Goal: Information Seeking & Learning: Learn about a topic

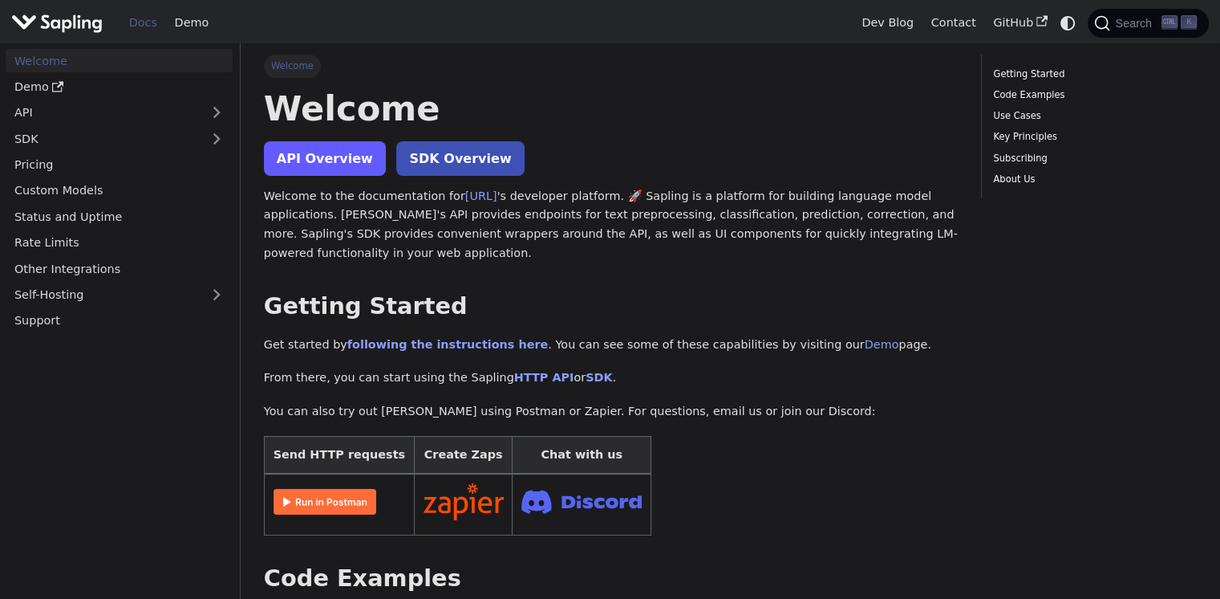
click at [324, 153] on link "API Overview" at bounding box center [325, 158] width 122 height 35
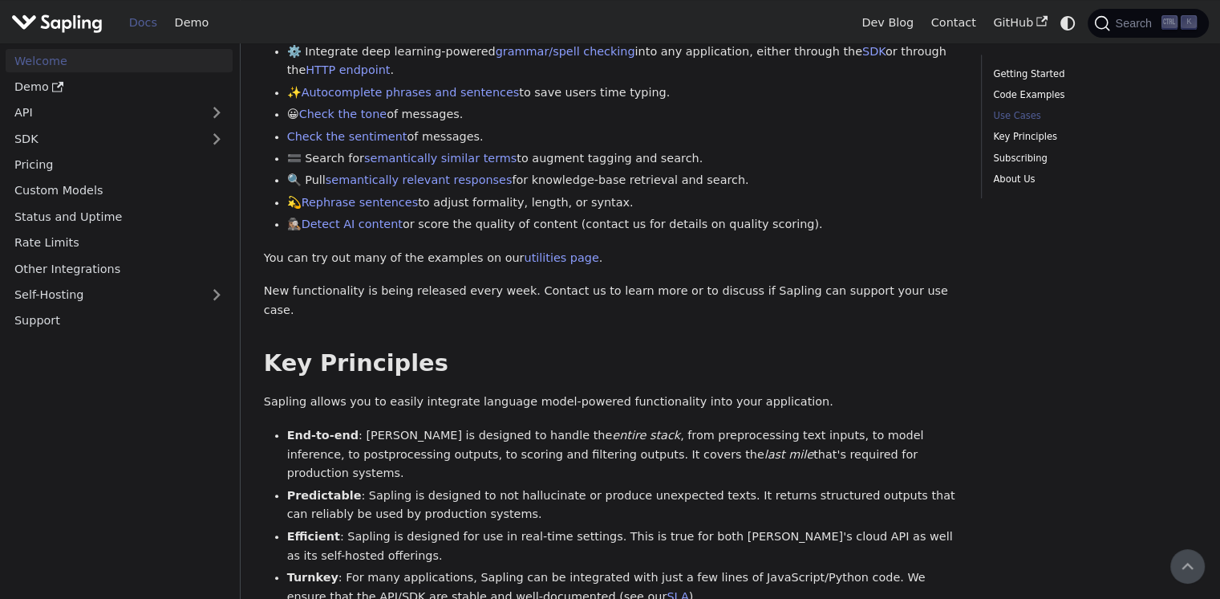
scroll to position [562, 0]
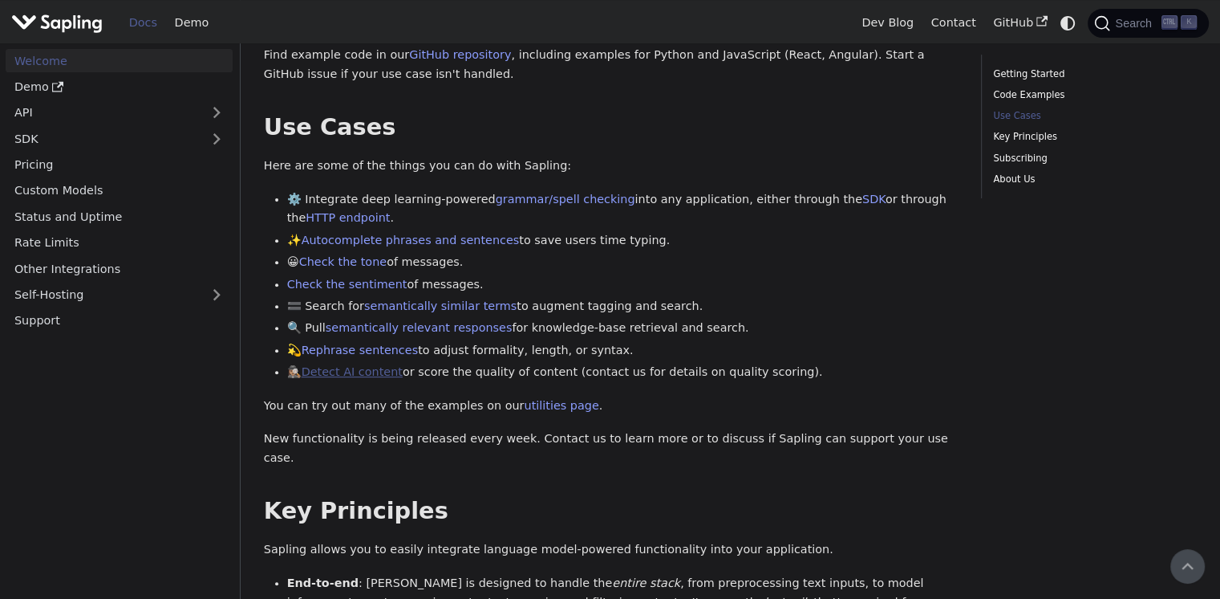
click at [384, 376] on link "Detect AI content" at bounding box center [352, 371] width 101 height 13
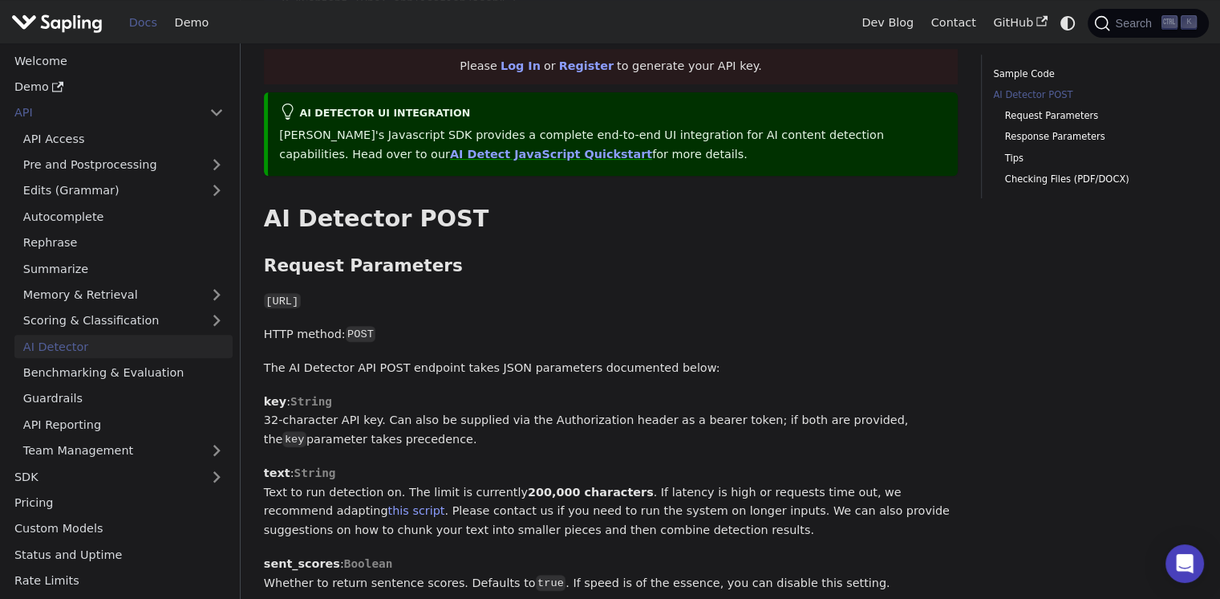
scroll to position [642, 0]
